Goal: Information Seeking & Learning: Learn about a topic

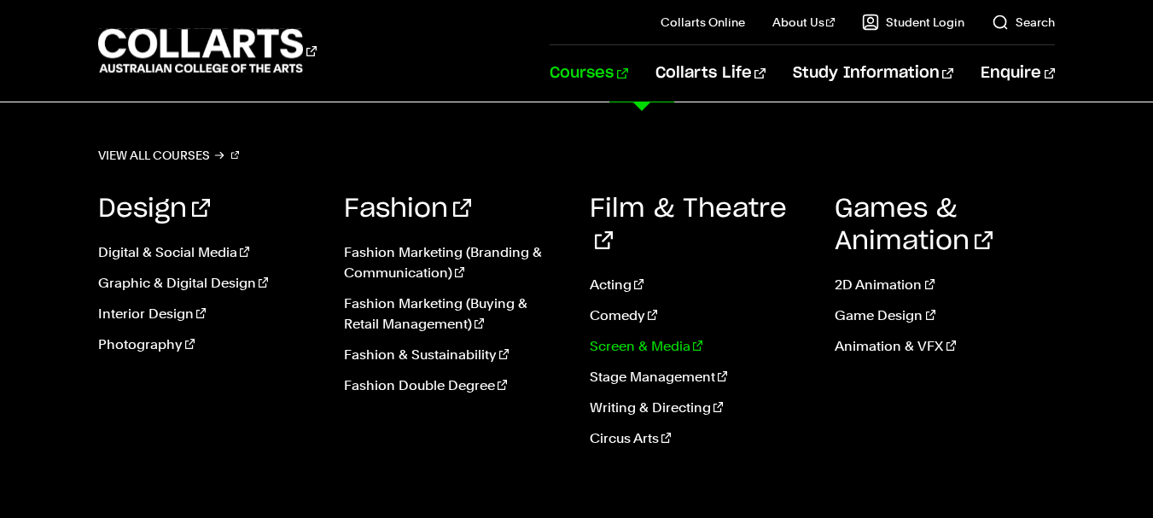
click at [632, 336] on link "Screen & Media" at bounding box center [700, 346] width 220 height 20
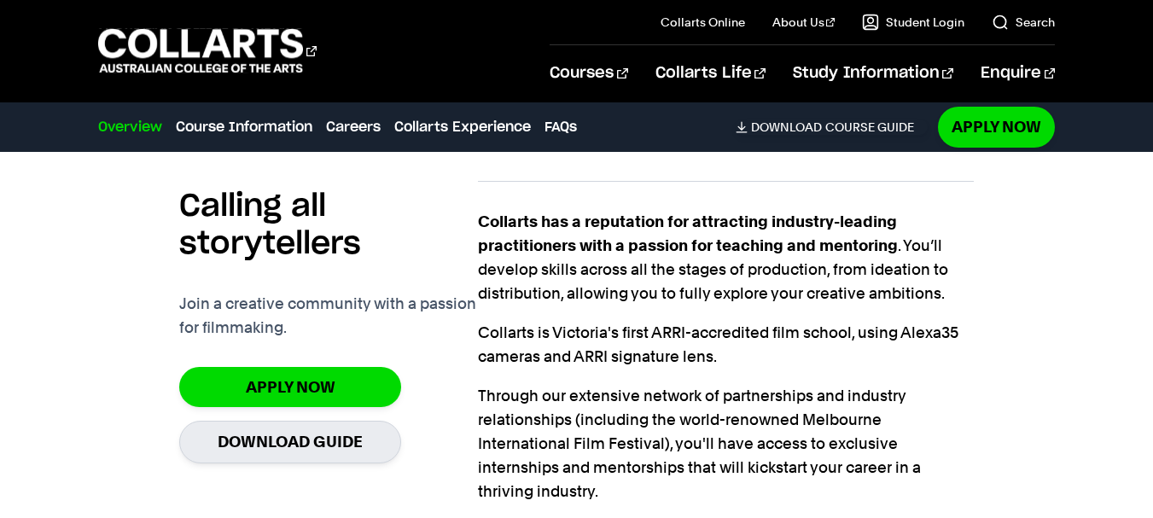
scroll to position [1217, 0]
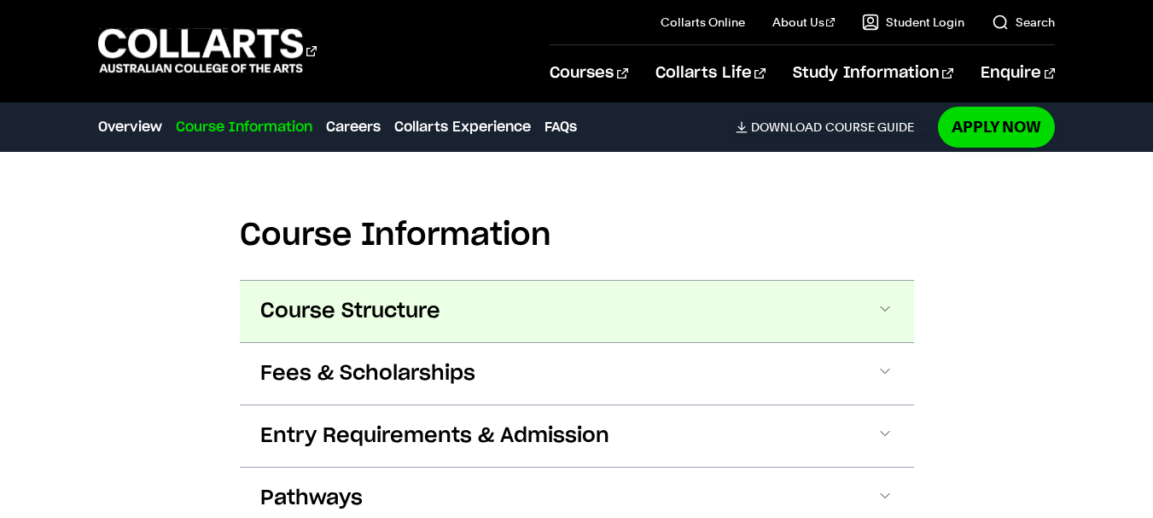
click at [475, 281] on button "Course Structure" at bounding box center [577, 311] width 674 height 61
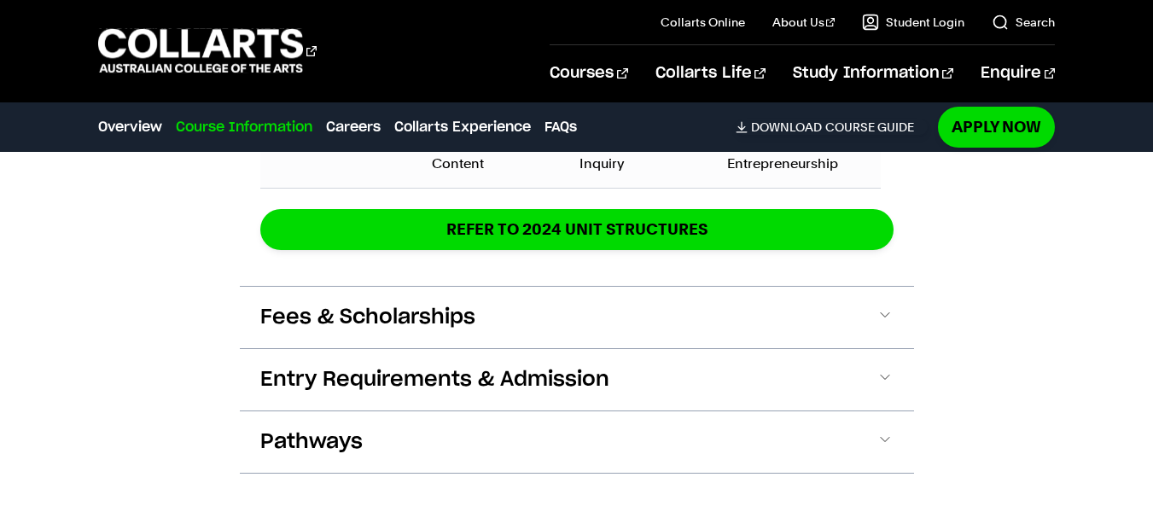
scroll to position [2900, 0]
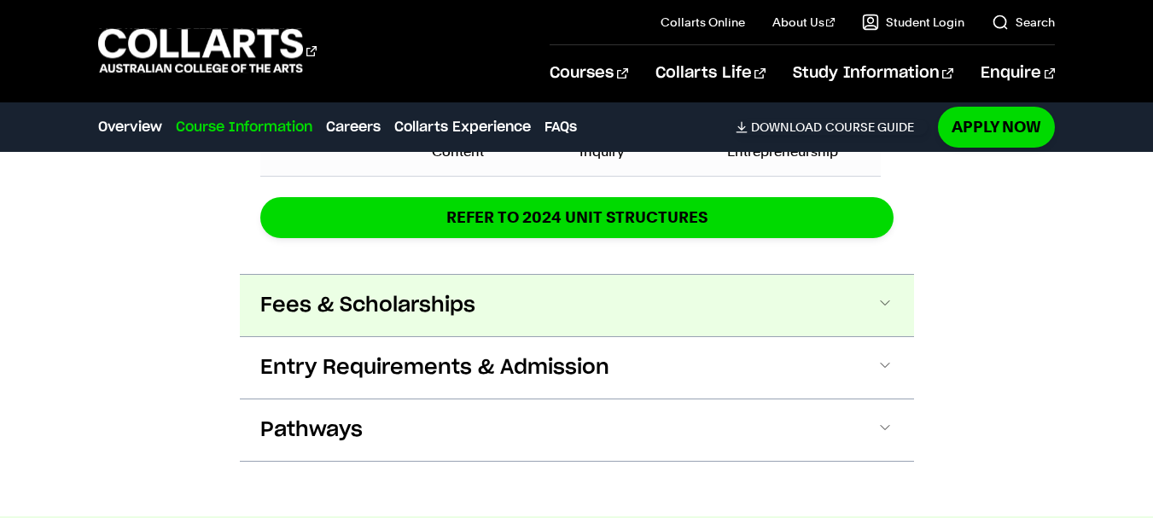
click at [563, 275] on button "Fees & Scholarships" at bounding box center [577, 305] width 674 height 61
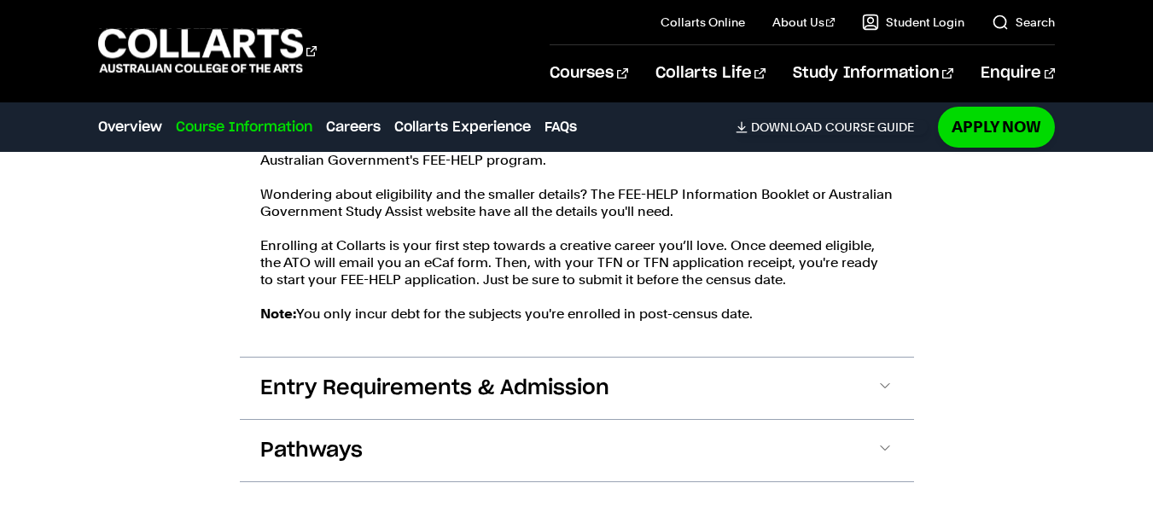
scroll to position [3338, 0]
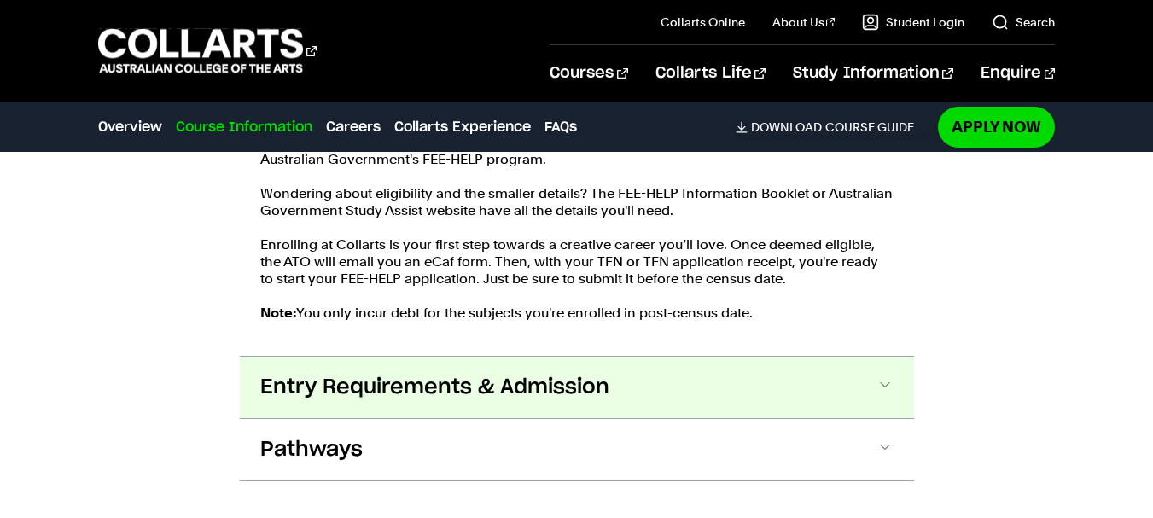
click at [485, 357] on button "Entry Requirements & Admission" at bounding box center [577, 387] width 674 height 61
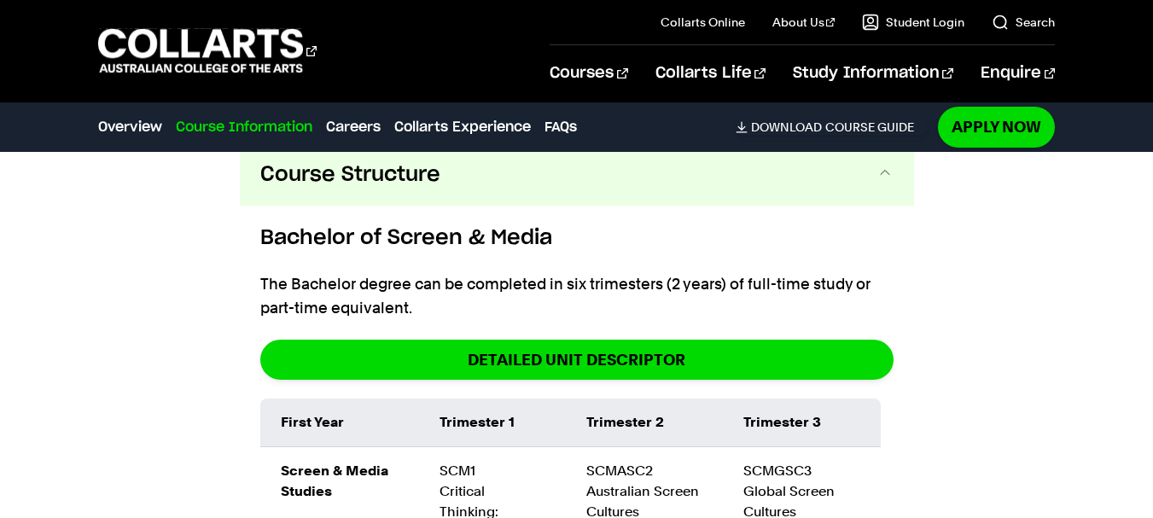
scroll to position [1739, 0]
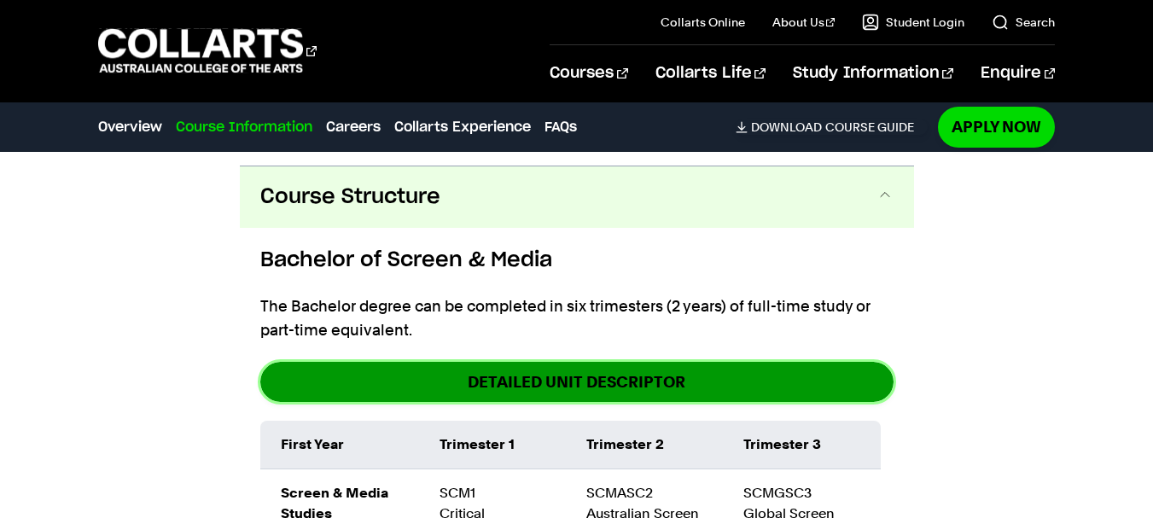
click at [514, 362] on link "DETAILED UNIT DESCRIPTOR" at bounding box center [576, 382] width 633 height 40
click at [730, 362] on link "DETAILED UNIT DESCRIPTOR" at bounding box center [576, 382] width 633 height 40
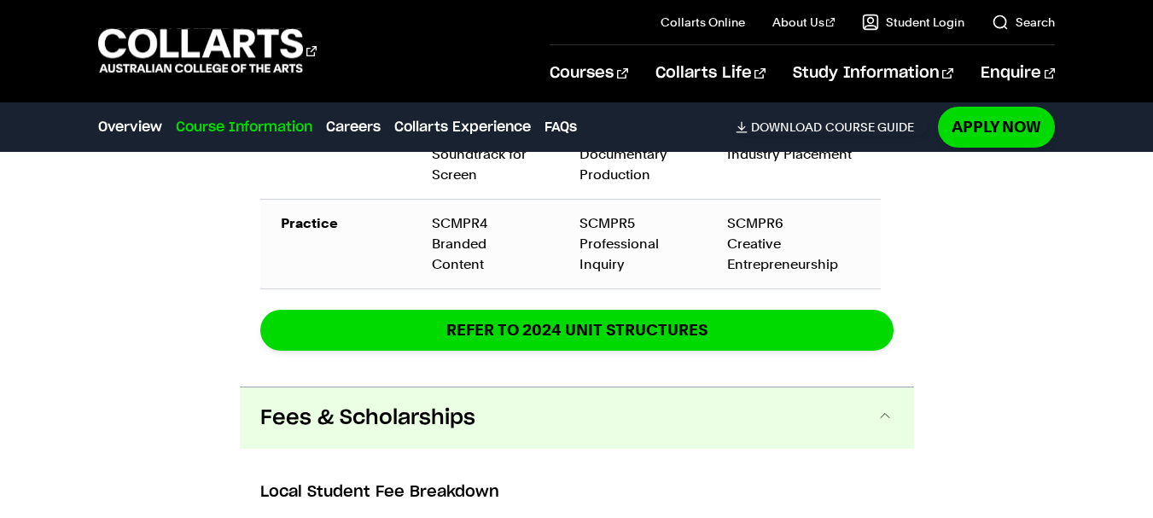
scroll to position [2787, 0]
